Goal: Use online tool/utility: Utilize a website feature to perform a specific function

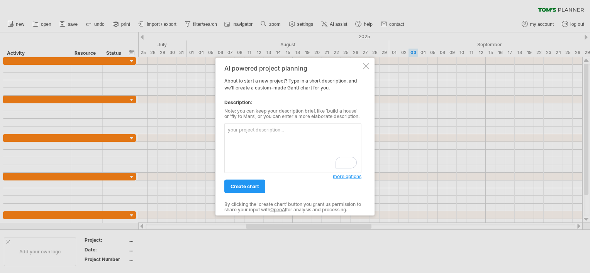
click at [266, 133] on textarea "To enrich screen reader interactions, please activate Accessibility in Grammarl…" at bounding box center [292, 148] width 137 height 50
type textarea "divide into three section: expectation, roll out and awareness"
click at [255, 182] on link "create chart" at bounding box center [244, 187] width 41 height 14
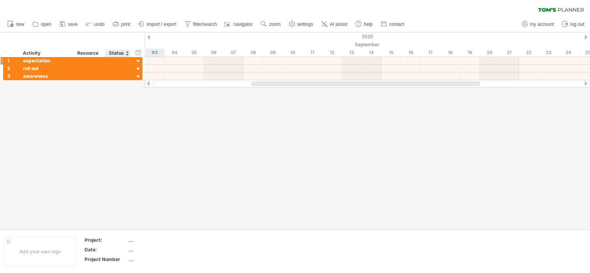
click at [135, 59] on div at bounding box center [138, 61] width 7 height 7
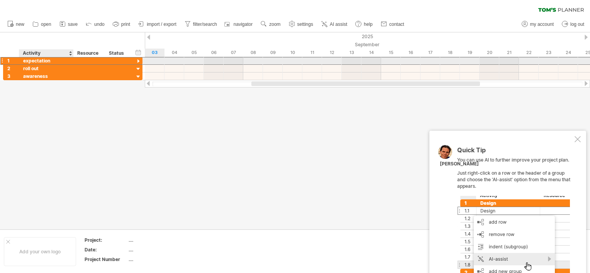
click at [40, 61] on div "expectation" at bounding box center [46, 60] width 46 height 7
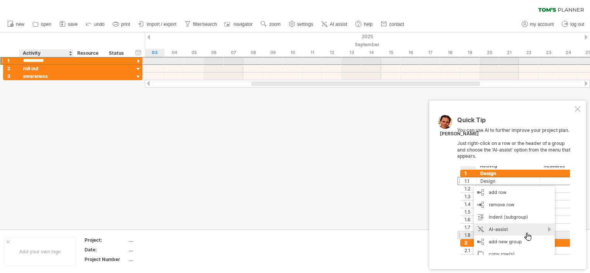
click at [40, 61] on input "**********" at bounding box center [46, 60] width 46 height 7
click at [27, 59] on input "**********" at bounding box center [46, 60] width 46 height 7
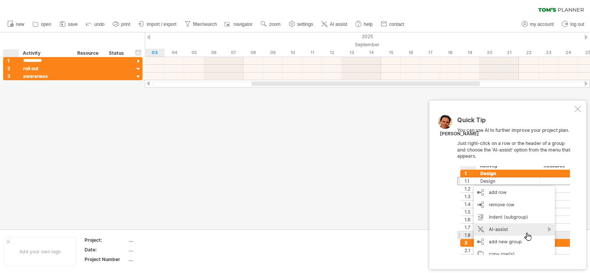
type input "**********"
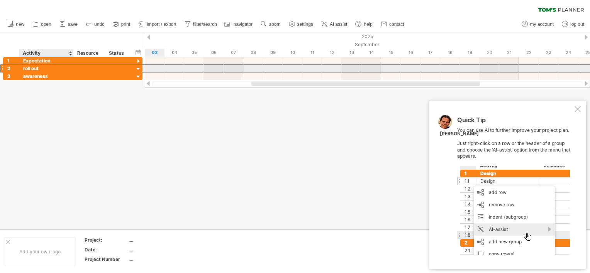
click at [24, 71] on div "roll out" at bounding box center [46, 68] width 46 height 7
type input "********"
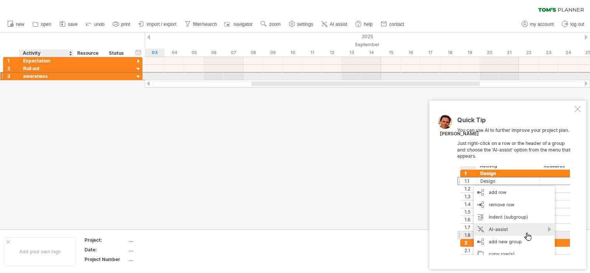
click at [24, 77] on div "awareness" at bounding box center [46, 76] width 46 height 7
type input "*********"
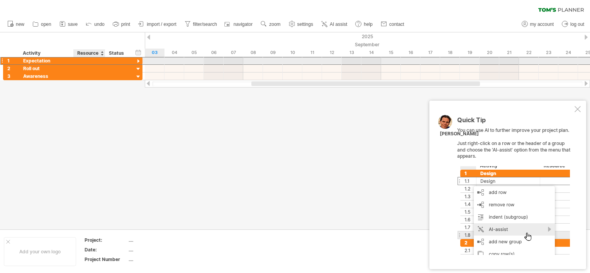
click at [81, 63] on div at bounding box center [90, 60] width 24 height 7
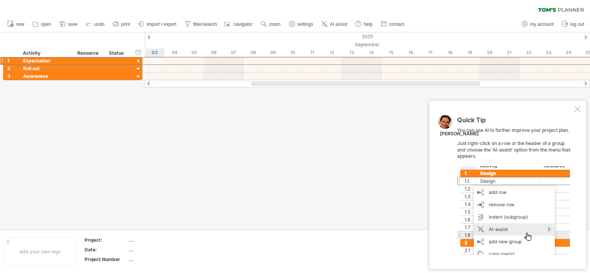
click at [578, 107] on div at bounding box center [577, 109] width 6 height 6
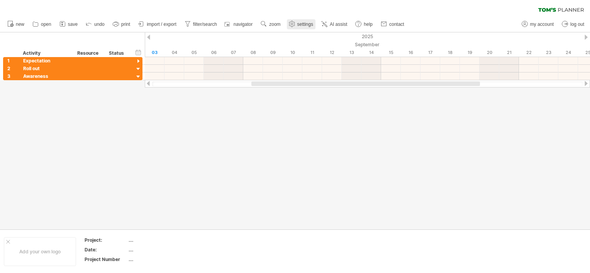
click at [307, 28] on link "settings" at bounding box center [301, 24] width 29 height 10
select select "*"
select select "**"
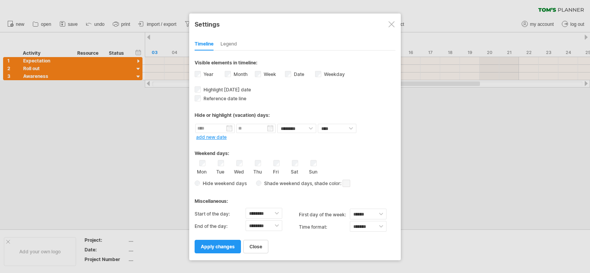
click at [389, 22] on div at bounding box center [391, 24] width 6 height 6
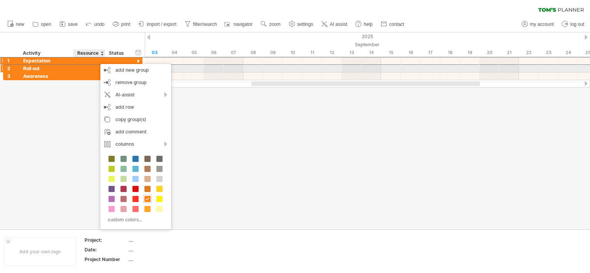
click at [45, 69] on div "Roll out" at bounding box center [46, 68] width 46 height 7
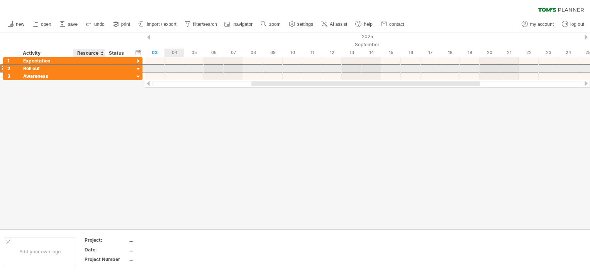
click at [84, 68] on div at bounding box center [90, 68] width 24 height 7
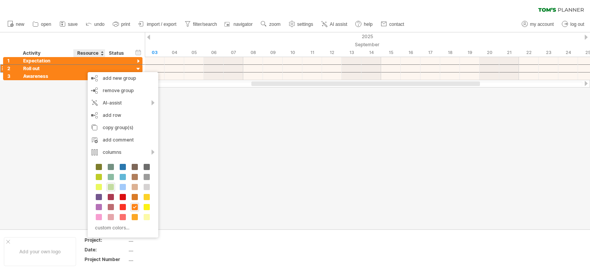
click at [111, 184] on span at bounding box center [111, 187] width 6 height 6
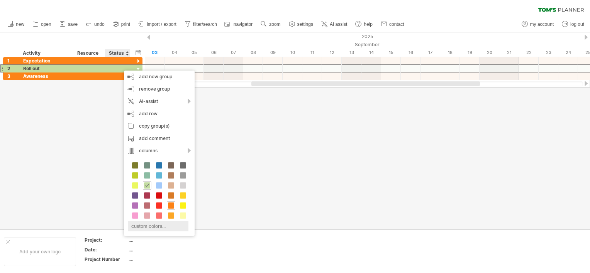
click at [160, 224] on div "custom colors..." at bounding box center [158, 226] width 61 height 10
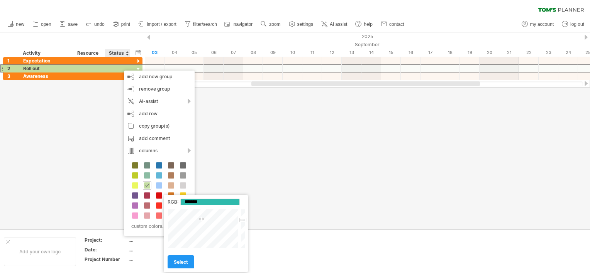
type input "*******"
drag, startPoint x: 203, startPoint y: 222, endPoint x: 197, endPoint y: 209, distance: 14.9
click at [197, 209] on div "Close" at bounding box center [206, 229] width 78 height 40
click at [183, 260] on span "select" at bounding box center [181, 262] width 14 height 6
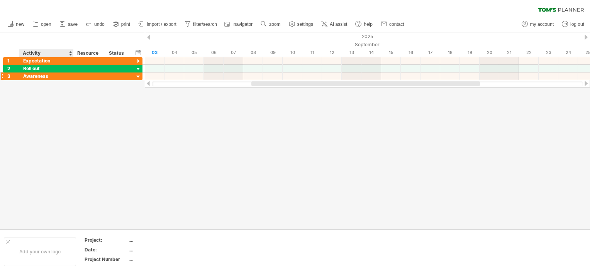
click at [71, 78] on div at bounding box center [73, 77] width 4 height 8
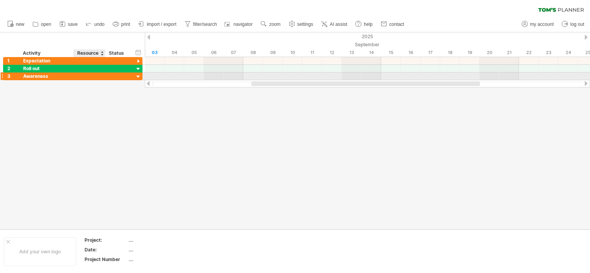
click at [90, 74] on div at bounding box center [90, 76] width 24 height 7
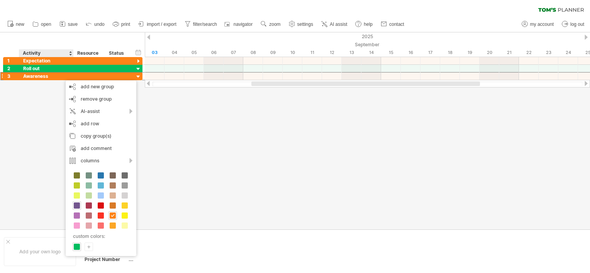
click at [76, 206] on span at bounding box center [77, 206] width 6 height 6
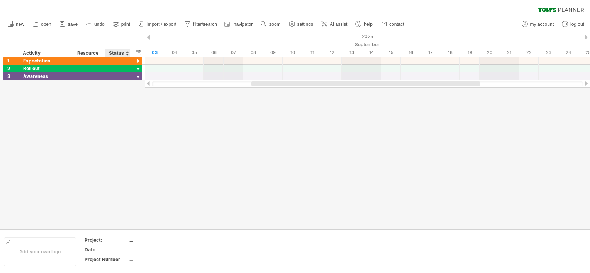
click at [183, 164] on div at bounding box center [295, 130] width 590 height 197
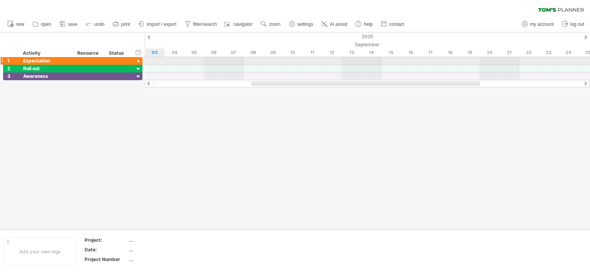
click at [138, 60] on div at bounding box center [138, 61] width 7 height 7
click at [117, 62] on div at bounding box center [117, 60] width 17 height 7
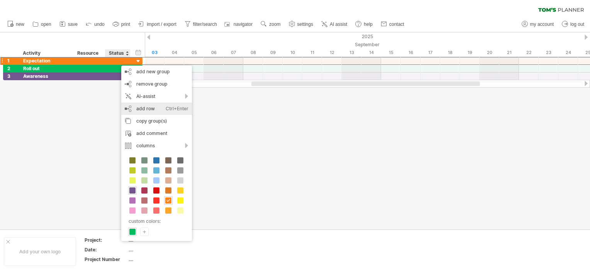
click at [168, 104] on div "Ctrl+Enter" at bounding box center [177, 109] width 23 height 12
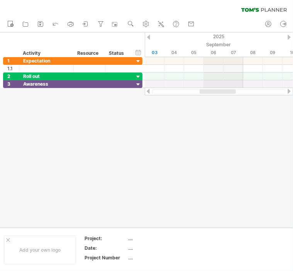
click at [289, 37] on div at bounding box center [288, 37] width 3 height 5
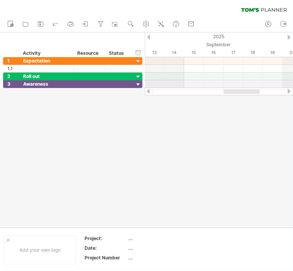
click at [289, 37] on div at bounding box center [288, 37] width 3 height 5
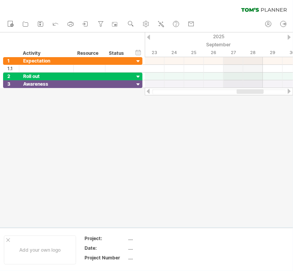
click at [289, 37] on div at bounding box center [288, 37] width 3 height 5
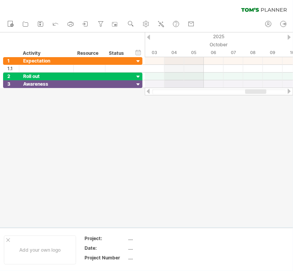
click at [289, 37] on div at bounding box center [288, 37] width 3 height 5
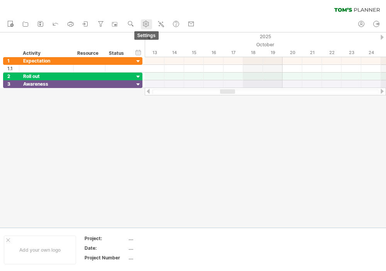
click at [149, 22] on icon at bounding box center [146, 24] width 6 height 6
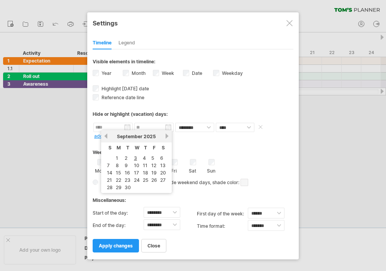
click at [128, 127] on input "text" at bounding box center [112, 127] width 39 height 9
click at [164, 136] on link "next" at bounding box center [167, 136] width 6 height 6
click at [135, 157] on link "1" at bounding box center [135, 157] width 4 height 7
type input "********"
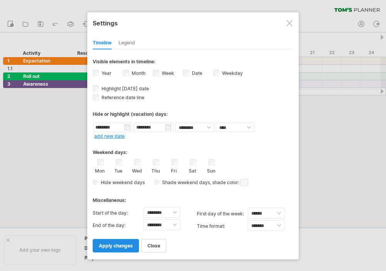
click at [122, 244] on span "apply changes" at bounding box center [116, 246] width 34 height 6
